Goal: Task Accomplishment & Management: Use online tool/utility

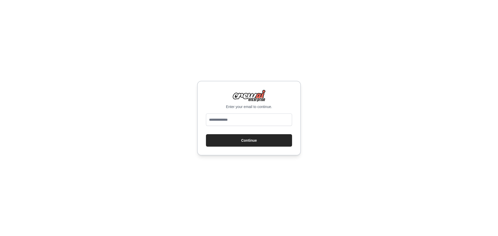
type input "**********"
click at [248, 137] on button "Continue" at bounding box center [249, 140] width 86 height 12
click at [263, 142] on button "Continue" at bounding box center [249, 140] width 86 height 12
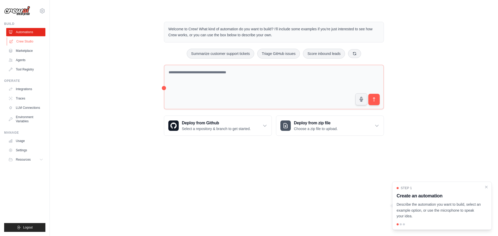
click at [30, 41] on link "Crew Studio" at bounding box center [26, 41] width 39 height 8
click at [419, 192] on div "Step 1 Create an automation Describe the automation you want to build, select a…" at bounding box center [442, 202] width 91 height 33
click at [411, 211] on p "Describe the automation you want to build, select an example option, or use the…" at bounding box center [439, 211] width 85 height 18
click at [411, 197] on h3 "Create an automation" at bounding box center [439, 196] width 85 height 7
click at [419, 196] on h3 "Create an automation" at bounding box center [439, 196] width 85 height 7
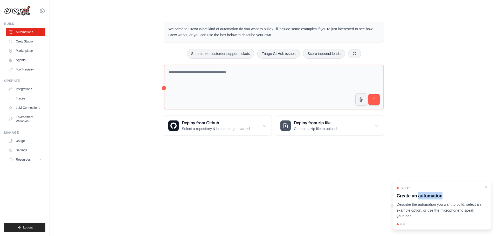
click at [419, 196] on h3 "Create an automation" at bounding box center [439, 196] width 85 height 7
click at [23, 52] on link "Marketplace" at bounding box center [26, 51] width 39 height 8
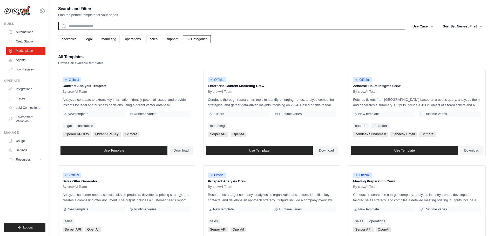
click at [91, 24] on input "text" at bounding box center [231, 26] width 347 height 8
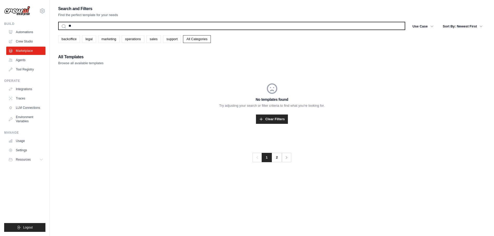
type input "*"
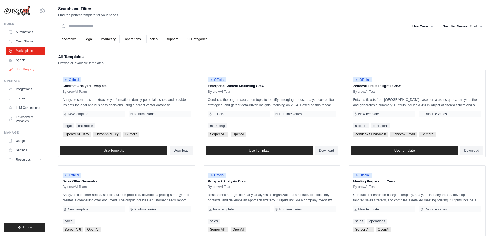
click at [23, 69] on link "Tool Registry" at bounding box center [26, 69] width 39 height 8
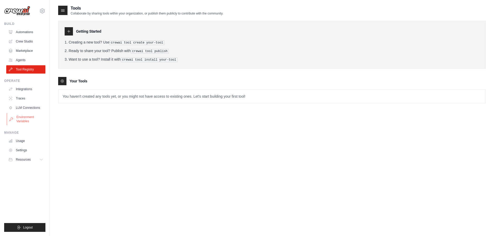
click at [25, 116] on link "Environment Variables" at bounding box center [26, 119] width 39 height 12
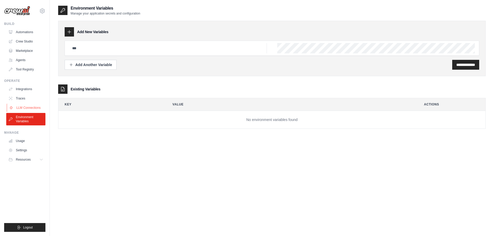
click at [28, 104] on link "LLM Connections" at bounding box center [26, 108] width 39 height 8
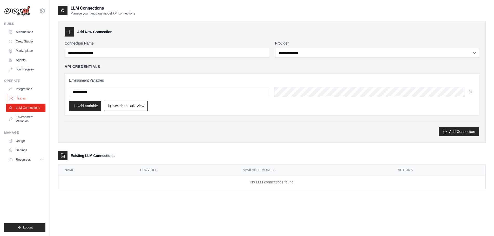
click at [23, 97] on link "Traces" at bounding box center [26, 98] width 39 height 8
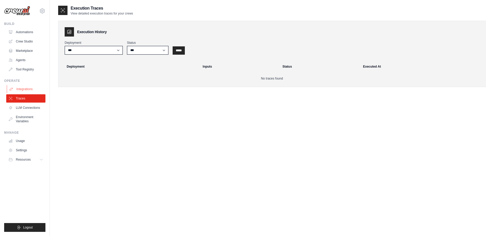
click at [24, 89] on link "Integrations" at bounding box center [26, 89] width 39 height 8
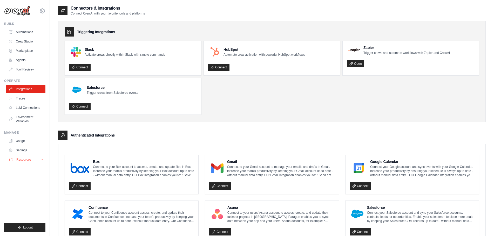
click at [23, 158] on span "Resources" at bounding box center [23, 160] width 15 height 4
click at [29, 169] on span "Documentation" at bounding box center [28, 169] width 21 height 4
click at [19, 32] on link "Automations" at bounding box center [26, 32] width 39 height 8
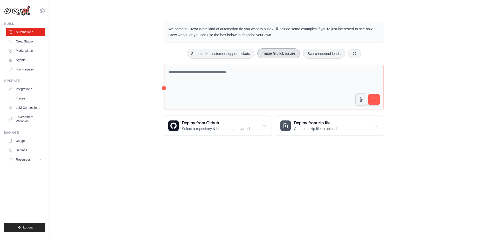
click at [286, 56] on button "Triage GitHub issues" at bounding box center [278, 54] width 43 height 10
click at [375, 98] on icon "submit" at bounding box center [374, 99] width 5 height 5
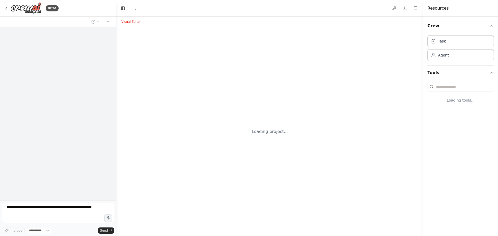
select select "****"
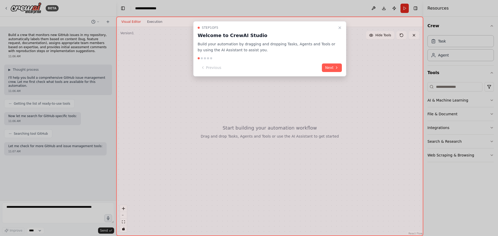
click at [341, 56] on div "Step 1 of 5 Welcome to CrewAI Studio Build your automation by dragging and drop…" at bounding box center [269, 48] width 153 height 55
click at [338, 65] on button "Next" at bounding box center [332, 68] width 20 height 9
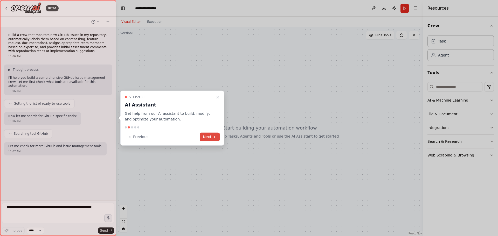
click at [208, 139] on button "Next" at bounding box center [210, 137] width 20 height 9
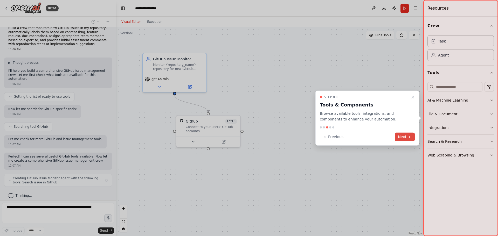
click at [401, 138] on button "Next" at bounding box center [405, 137] width 20 height 9
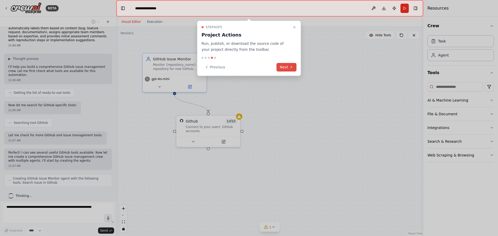
click at [288, 71] on button "Next" at bounding box center [287, 67] width 20 height 9
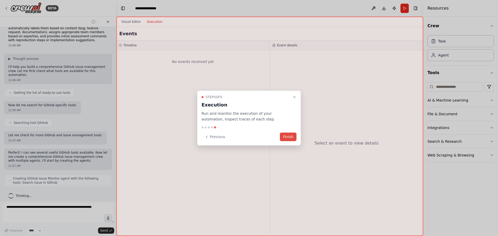
click at [291, 139] on button "Finish" at bounding box center [288, 137] width 17 height 9
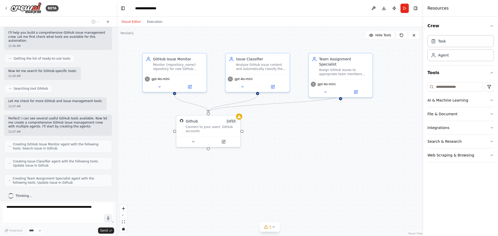
scroll to position [62, 0]
